Goal: Task Accomplishment & Management: Complete application form

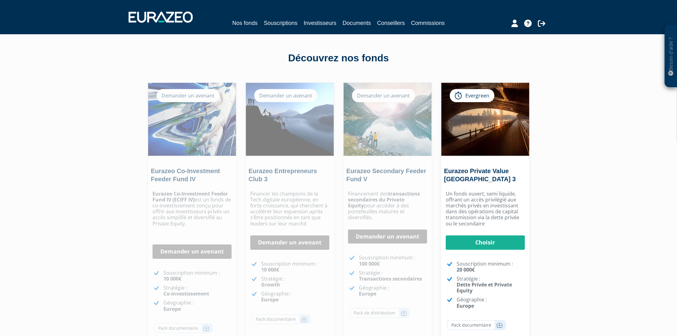
click at [192, 243] on div "Eurazeo Co-Investment Feeder Fund IV (ECIFF IV) est un fonds de co-investisseme…" at bounding box center [192, 266] width 88 height 157
click at [191, 251] on link "Demander un avenant" at bounding box center [191, 251] width 79 height 14
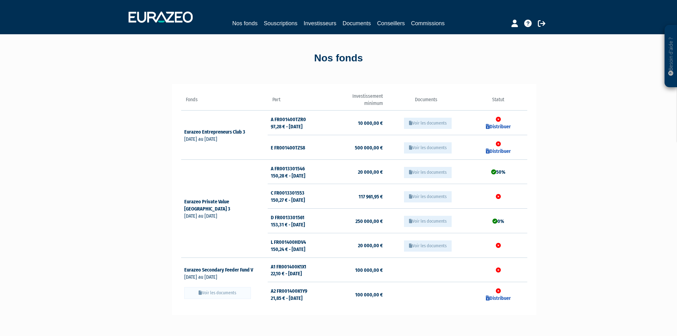
scroll to position [7, 0]
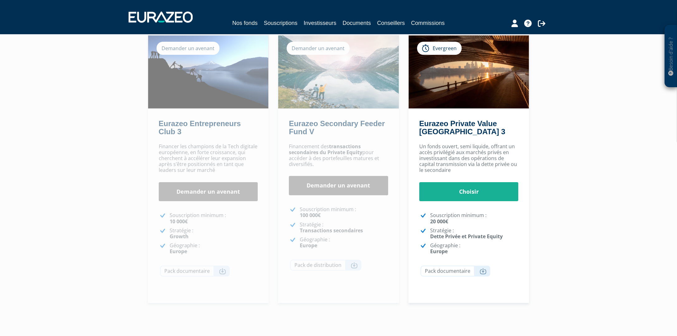
scroll to position [51, 0]
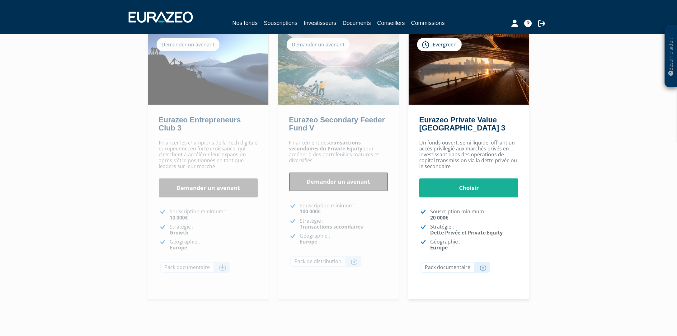
click at [349, 181] on link "Demander un avenant" at bounding box center [338, 181] width 99 height 19
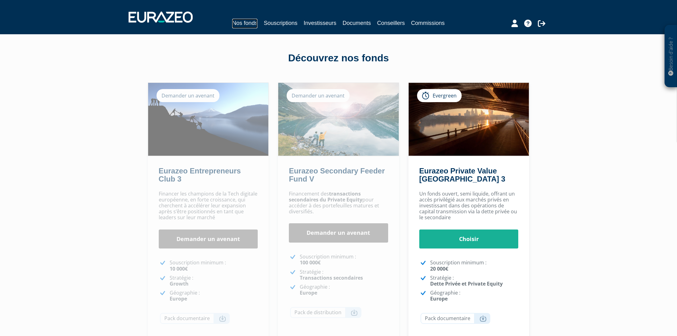
click at [248, 22] on link "Nos fonds" at bounding box center [244, 24] width 25 height 10
click at [345, 232] on link "Demander un avenant" at bounding box center [338, 232] width 99 height 19
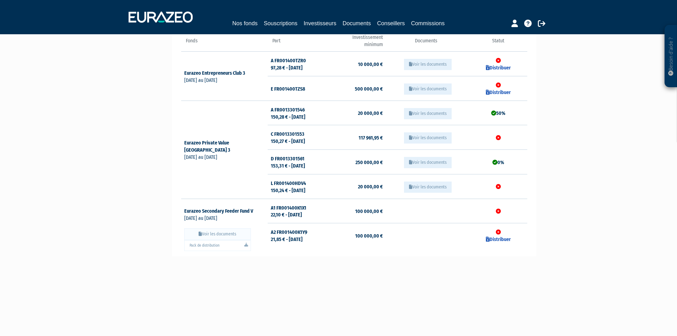
scroll to position [60, 0]
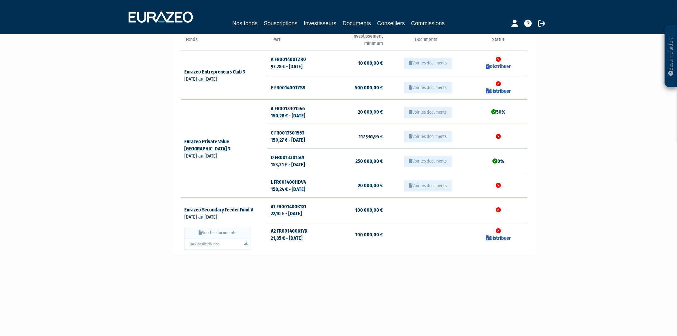
click at [231, 233] on button "Voir les documents" at bounding box center [217, 233] width 67 height 12
click at [233, 242] on link "Pack de distribution" at bounding box center [217, 244] width 67 height 11
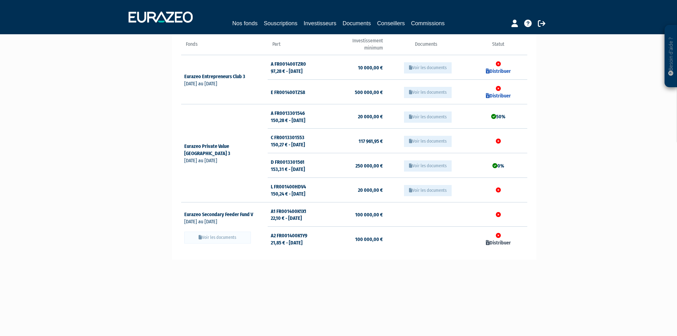
scroll to position [54, 0]
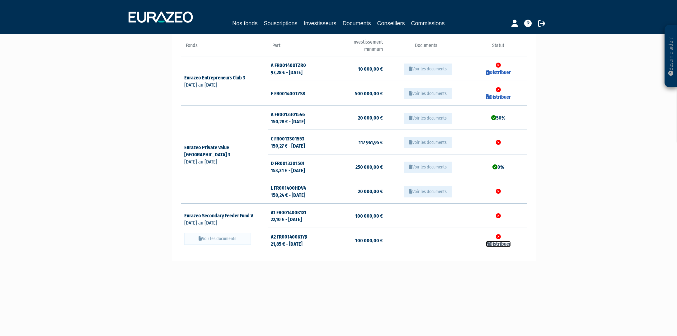
click at [493, 244] on link "Distribuer" at bounding box center [498, 244] width 25 height 6
checkbox input "true"
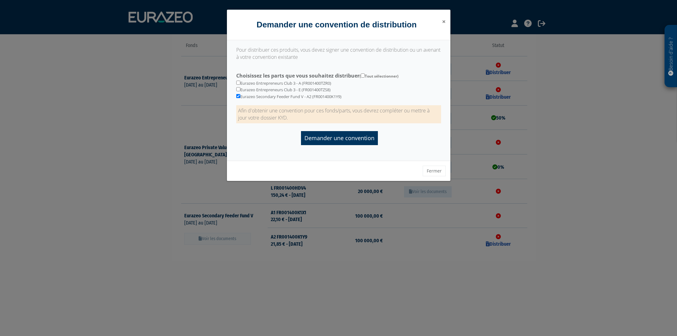
click at [443, 19] on span "×" at bounding box center [444, 21] width 4 height 9
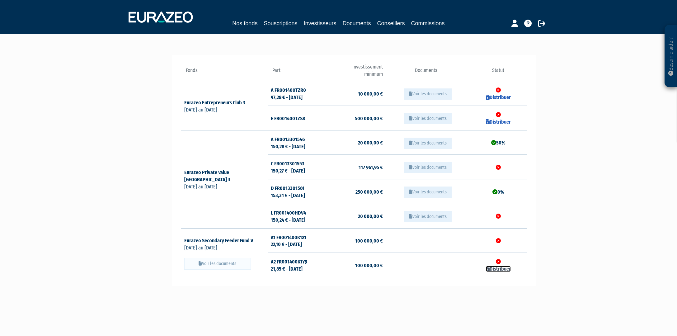
scroll to position [28, 0]
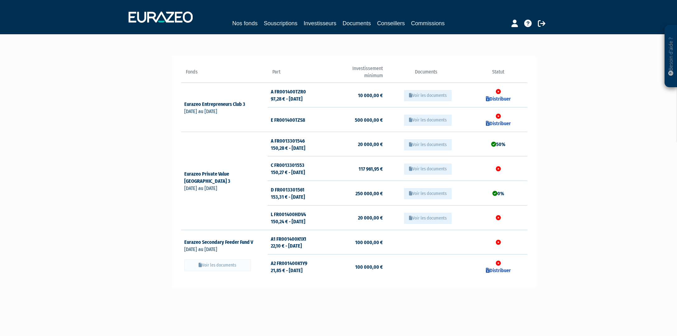
click at [500, 266] on td "Distribuer" at bounding box center [498, 266] width 58 height 24
click at [497, 271] on link "Distribuer" at bounding box center [498, 270] width 25 height 6
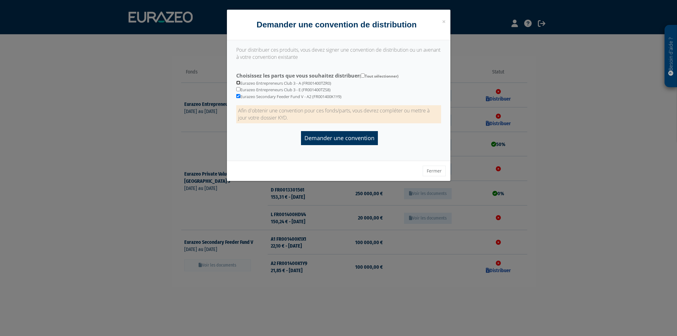
click at [238, 82] on input "checkbox" at bounding box center [238, 83] width 4 height 4
checkbox input "true"
click at [341, 139] on input "Demander une convention" at bounding box center [339, 138] width 77 height 14
